Goal: Check status

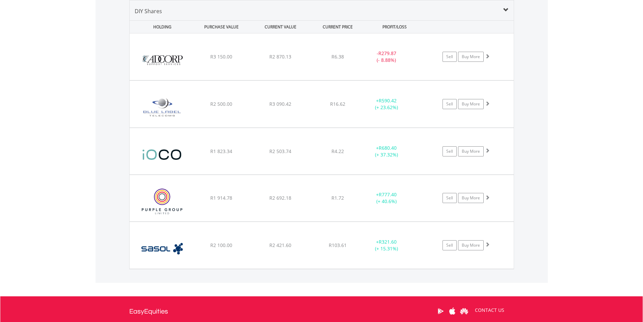
scroll to position [65, 128]
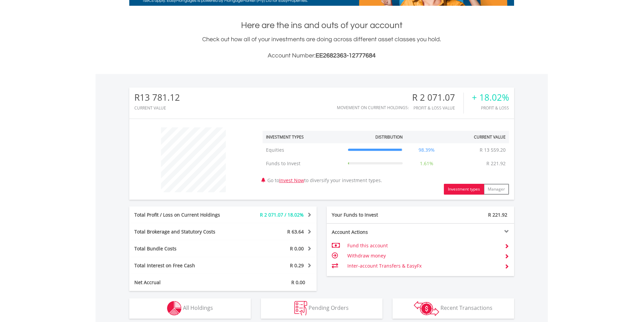
scroll to position [169, 0]
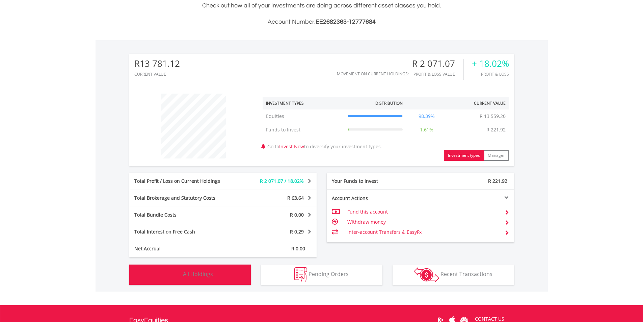
click at [209, 271] on span "All Holdings" at bounding box center [198, 273] width 30 height 7
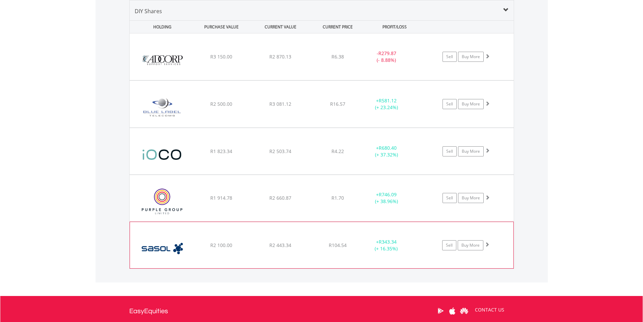
scroll to position [507, 0]
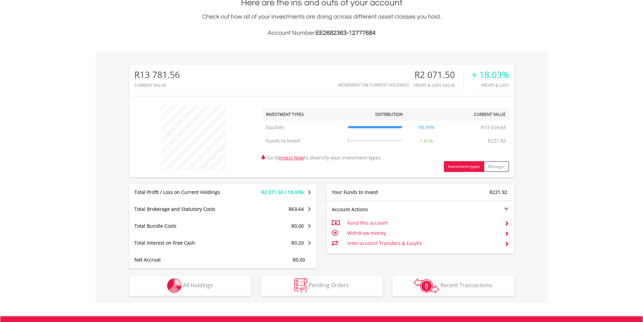
scroll to position [249, 0]
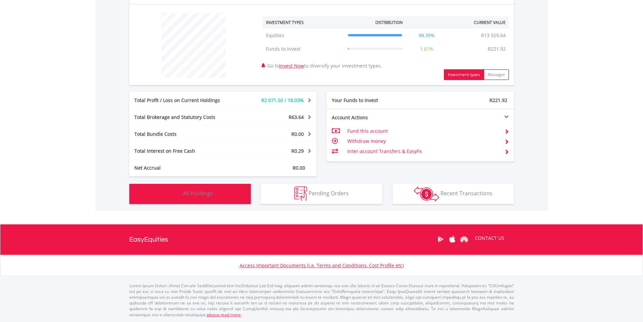
click at [193, 194] on span "All Holdings" at bounding box center [198, 192] width 30 height 7
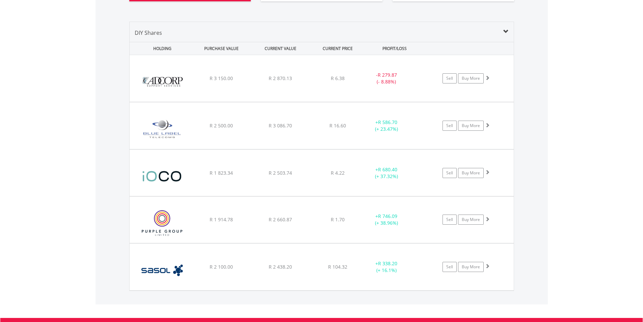
scroll to position [473, 0]
